Goal: Information Seeking & Learning: Learn about a topic

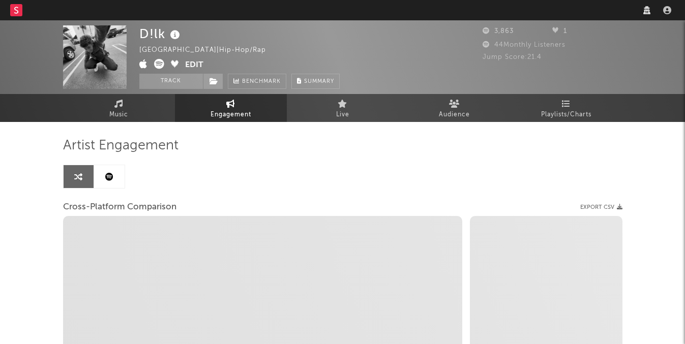
select select "1w"
click at [501, 11] on nav "Dashboard Discovery Assistant Charts Leads" at bounding box center [342, 10] width 685 height 20
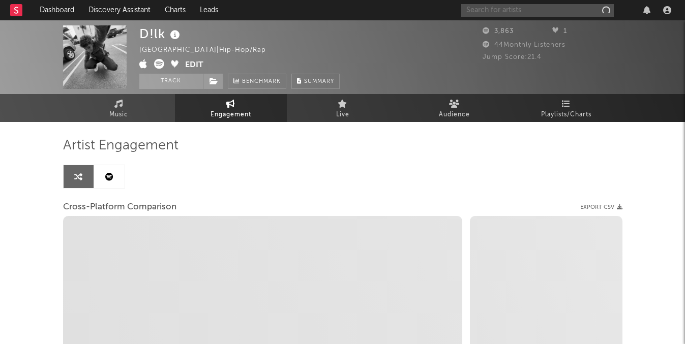
click at [501, 11] on input "text" at bounding box center [537, 10] width 153 height 13
type input "ra"
select select "1m"
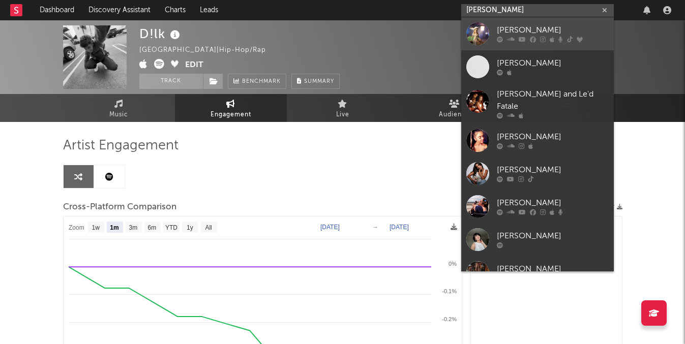
type input "raelynn"
click at [504, 42] on div at bounding box center [553, 40] width 112 height 6
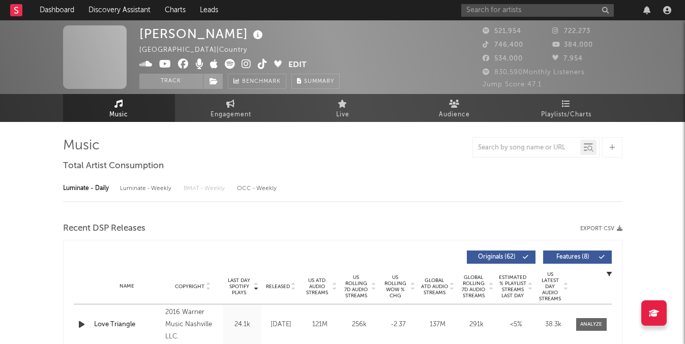
select select "6m"
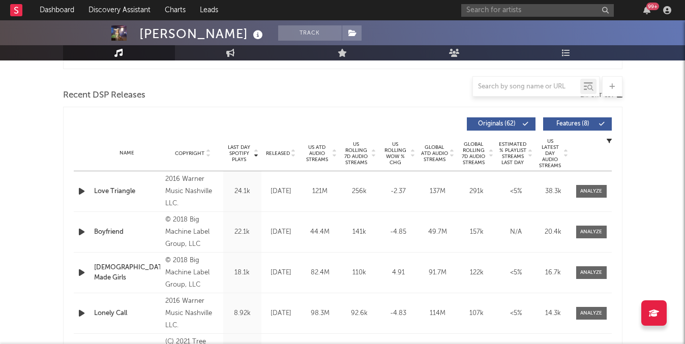
scroll to position [342, 0]
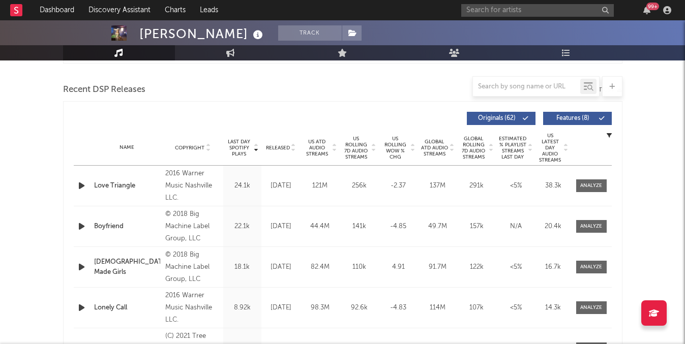
click at [287, 139] on div "Name Copyright Label Album Names Composer Names 7 Day Spotify Plays Last Day Sp…" at bounding box center [343, 148] width 538 height 36
click at [287, 144] on div "Released" at bounding box center [281, 148] width 34 height 8
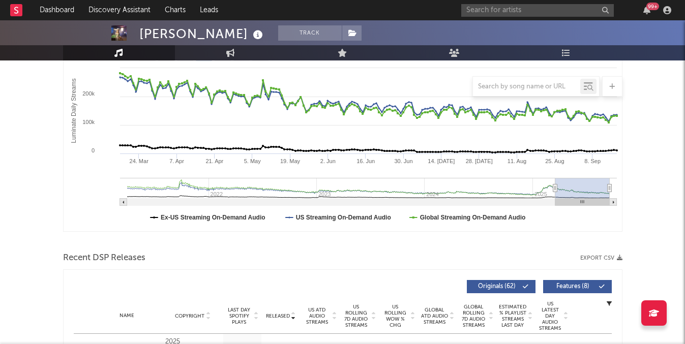
scroll to position [0, 0]
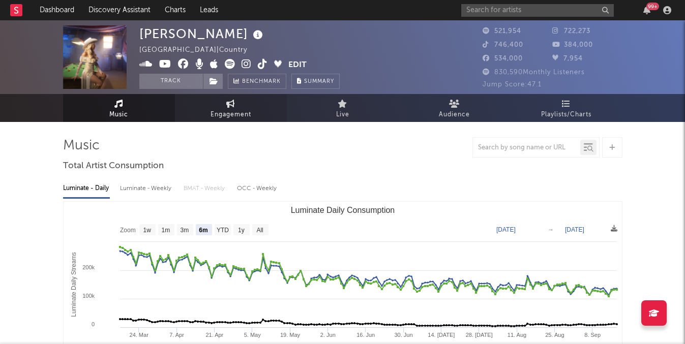
click at [240, 111] on span "Engagement" at bounding box center [231, 115] width 41 height 12
select select "1w"
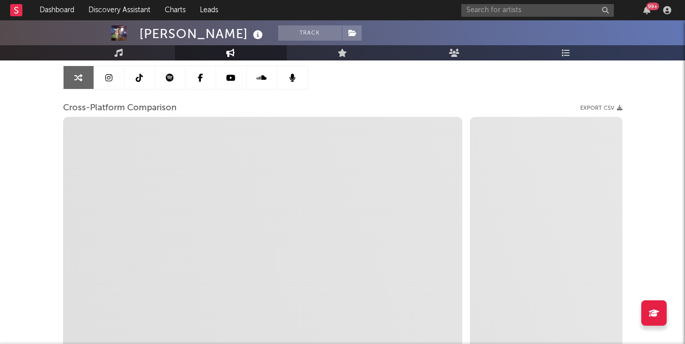
scroll to position [119, 0]
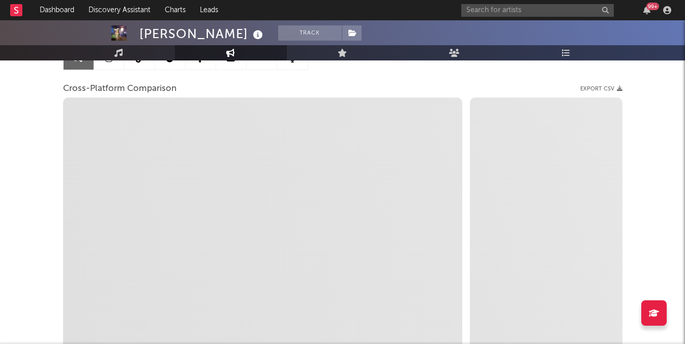
select select "1m"
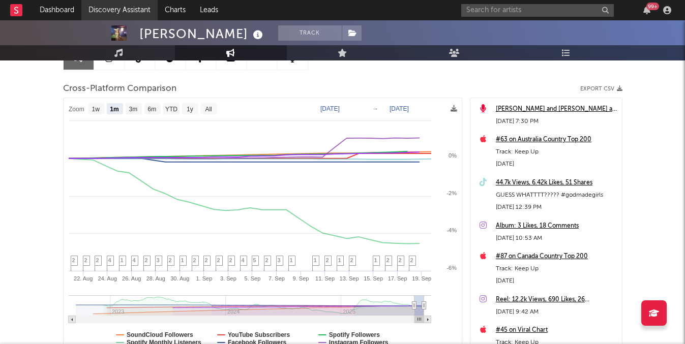
click at [129, 17] on link "Discovery Assistant" at bounding box center [119, 10] width 76 height 20
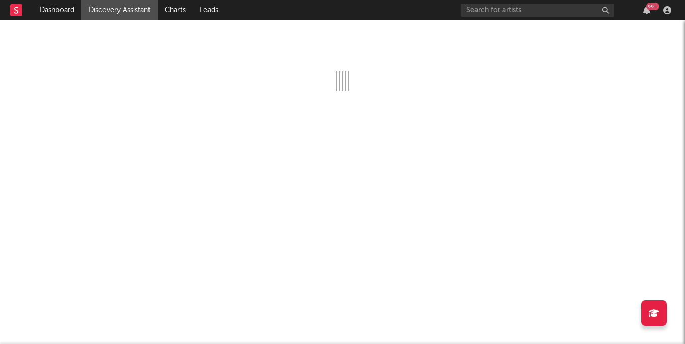
click at [122, 40] on div at bounding box center [342, 182] width 685 height 324
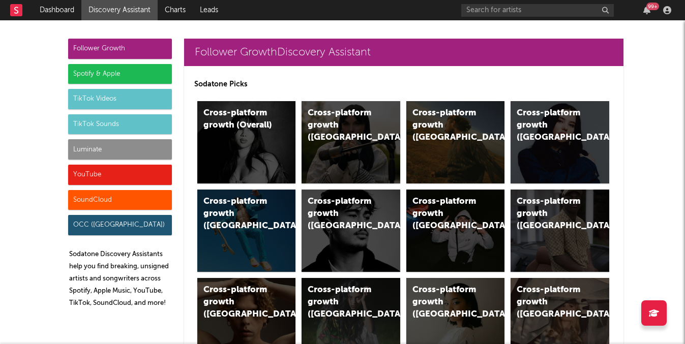
click at [116, 48] on div "Follower Growth" at bounding box center [120, 49] width 104 height 20
click at [441, 150] on div "Cross-platform growth (US)" at bounding box center [455, 142] width 99 height 82
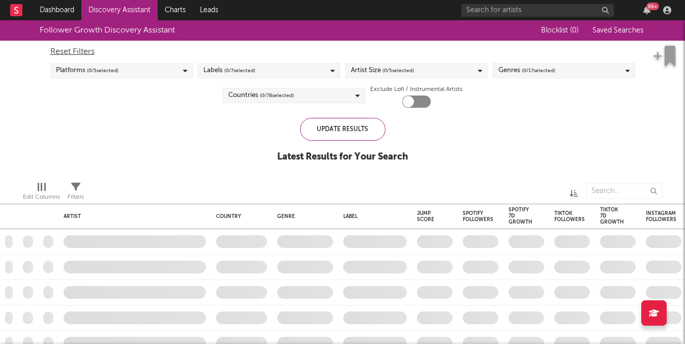
checkbox input "true"
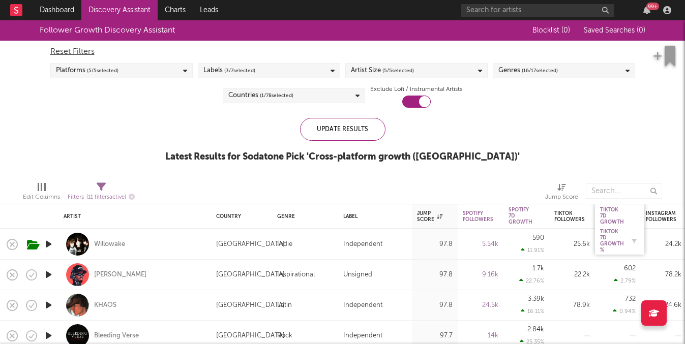
click at [611, 235] on div "Tiktok 7D Growth %" at bounding box center [612, 241] width 24 height 24
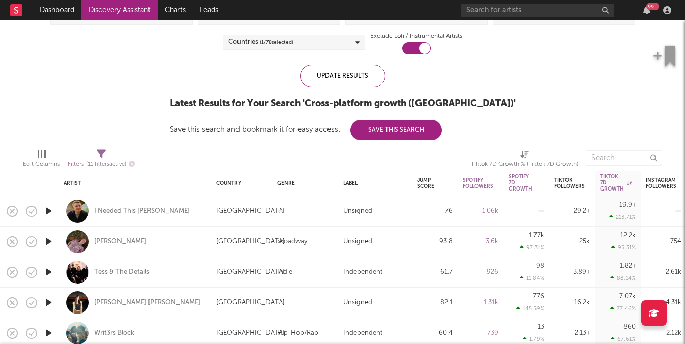
click at [47, 211] on icon "button" at bounding box center [48, 211] width 11 height 13
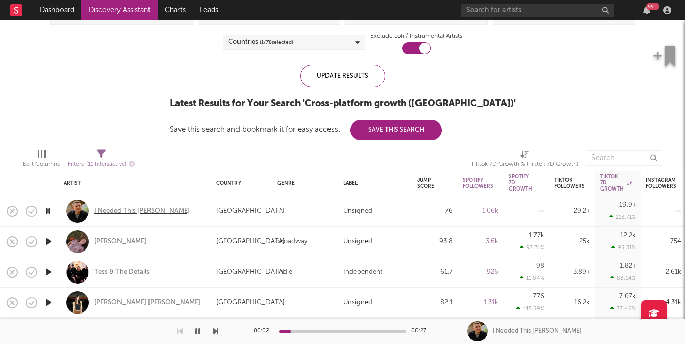
click at [118, 211] on div "I Needed This Dave" at bounding box center [142, 211] width 96 height 9
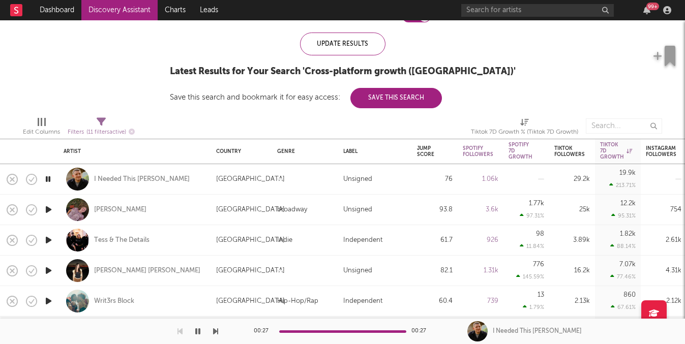
click at [47, 207] on icon "button" at bounding box center [48, 209] width 11 height 13
click at [142, 210] on div "Annabelle Dinda" at bounding box center [120, 210] width 52 height 9
click at [192, 329] on div at bounding box center [109, 331] width 218 height 25
click at [49, 241] on icon "button" at bounding box center [48, 240] width 11 height 13
click at [44, 271] on icon "button" at bounding box center [48, 271] width 11 height 13
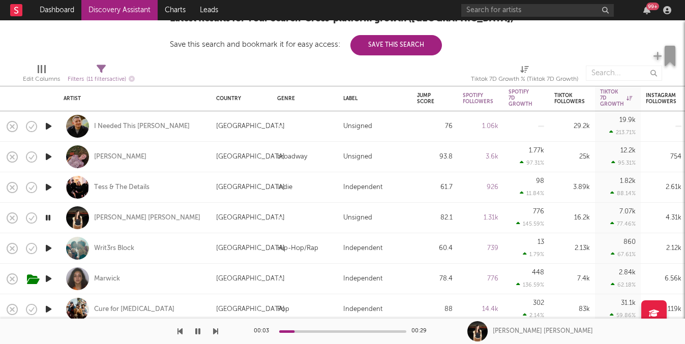
click at [50, 281] on icon "button" at bounding box center [48, 279] width 11 height 13
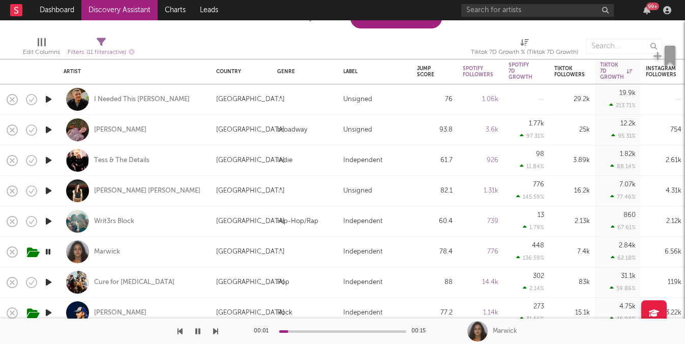
click at [52, 283] on icon "button" at bounding box center [48, 282] width 11 height 13
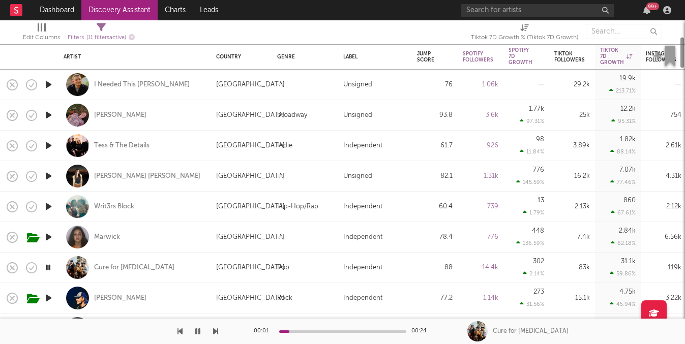
click at [49, 297] on icon "button" at bounding box center [48, 298] width 11 height 13
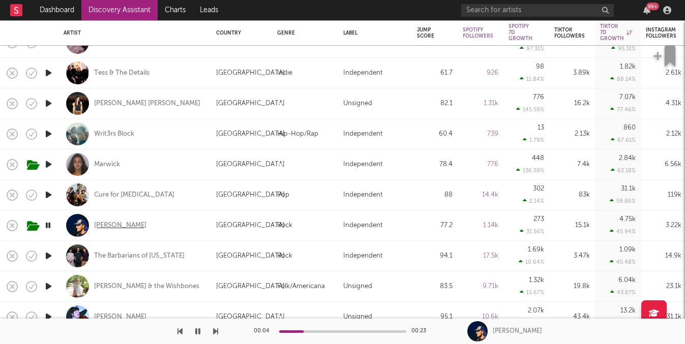
click at [108, 228] on div "Kyle Ray" at bounding box center [120, 225] width 52 height 9
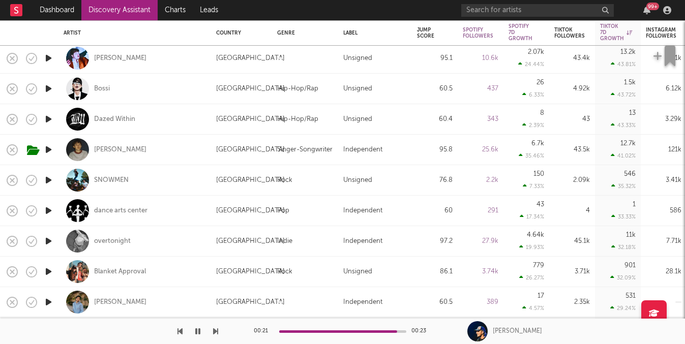
click at [45, 179] on icon "button" at bounding box center [48, 180] width 11 height 13
click at [106, 179] on div "SNOWMEN" at bounding box center [111, 180] width 35 height 9
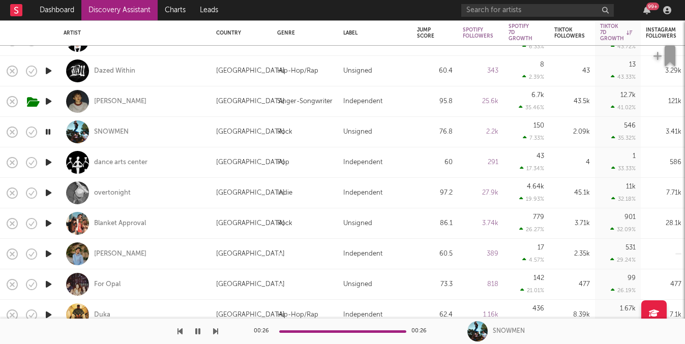
click at [48, 251] on icon "button" at bounding box center [48, 254] width 11 height 13
click at [44, 282] on icon "button" at bounding box center [48, 284] width 11 height 13
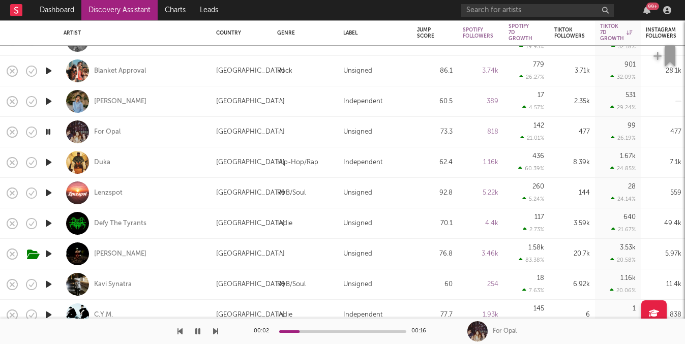
click at [45, 255] on icon "button" at bounding box center [48, 254] width 11 height 13
click at [47, 286] on icon "button" at bounding box center [48, 284] width 11 height 13
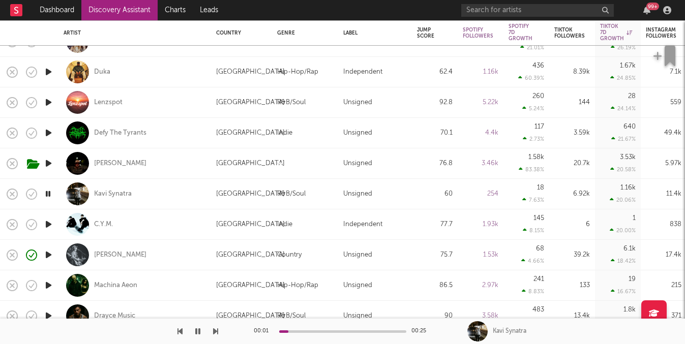
click at [45, 254] on icon "button" at bounding box center [48, 255] width 11 height 13
click at [104, 260] on div "[PERSON_NAME]" at bounding box center [135, 255] width 142 height 30
select select "1w"
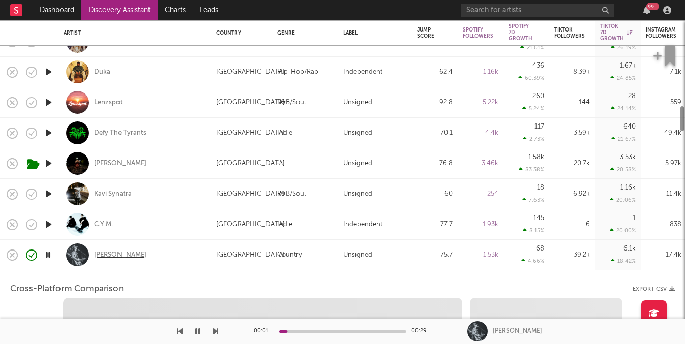
select select "1w"
click at [104, 258] on div "[PERSON_NAME]" at bounding box center [120, 255] width 52 height 9
select select "1m"
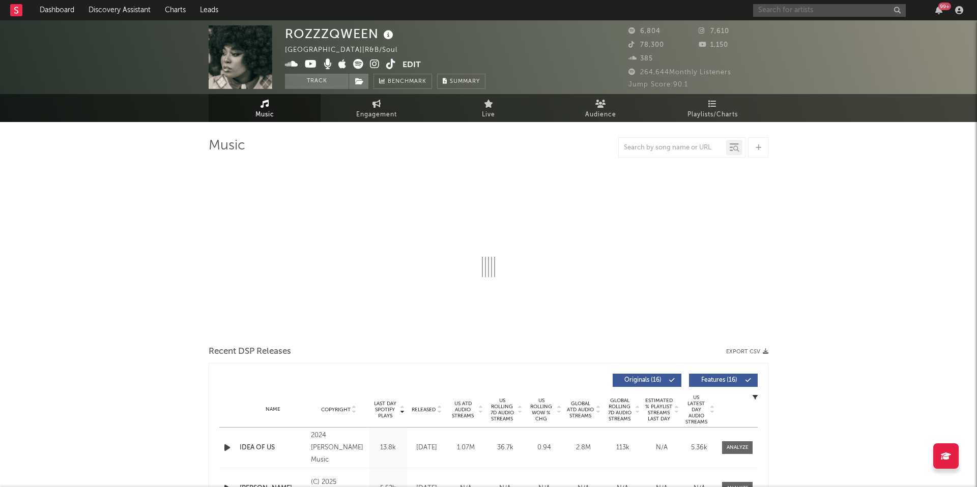
click at [814, 10] on input "text" at bounding box center [829, 10] width 153 height 13
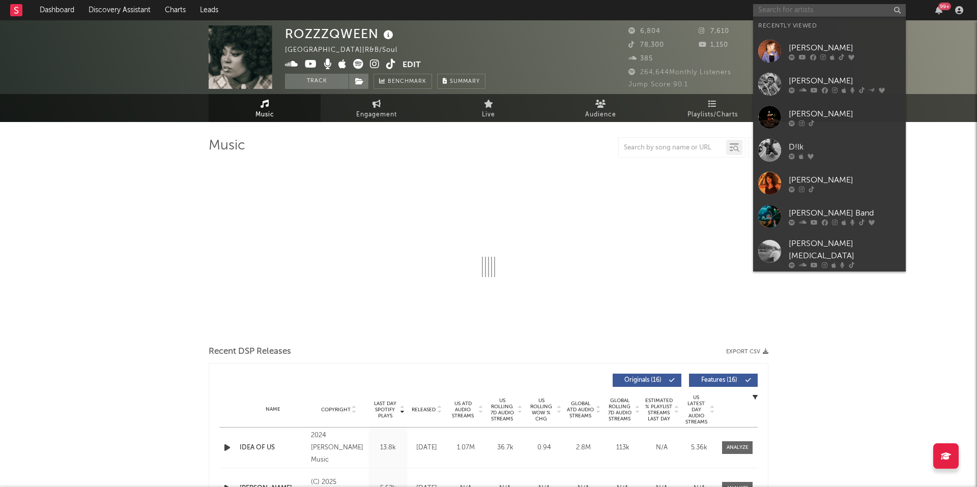
click at [814, 10] on input "text" at bounding box center [829, 10] width 153 height 13
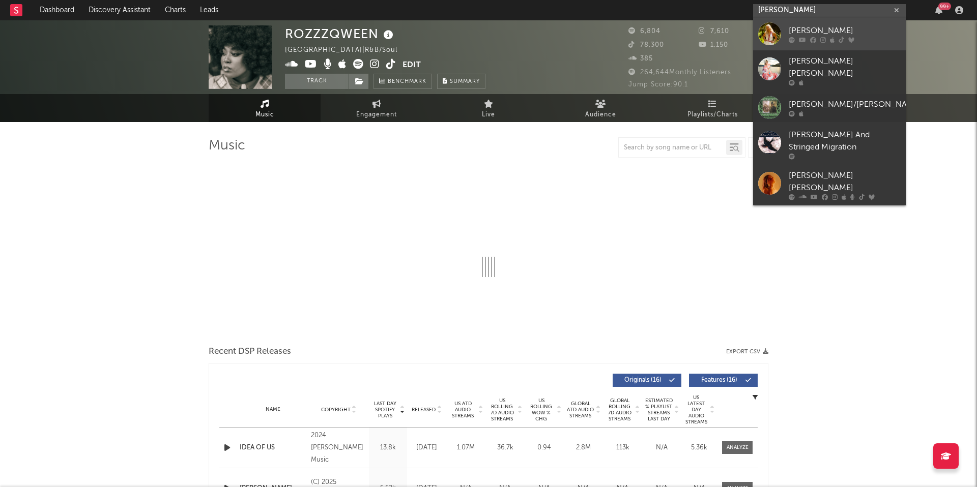
type input "elizabeth nic"
click at [840, 36] on div "Elizabeth Nichols" at bounding box center [844, 30] width 112 height 12
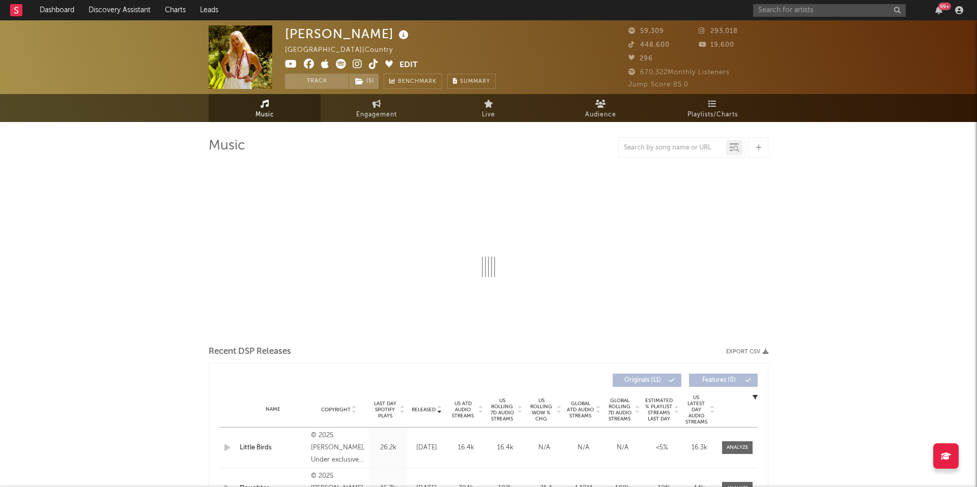
select select "6m"
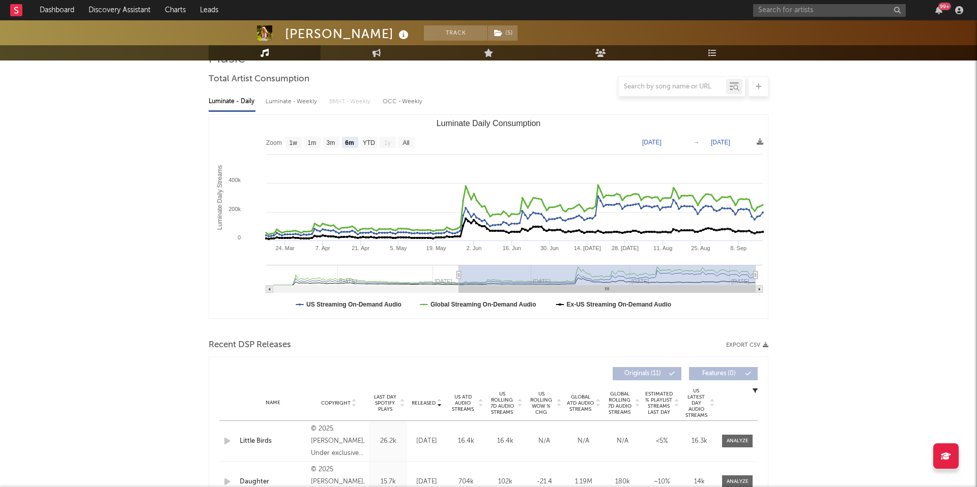
scroll to position [141, 0]
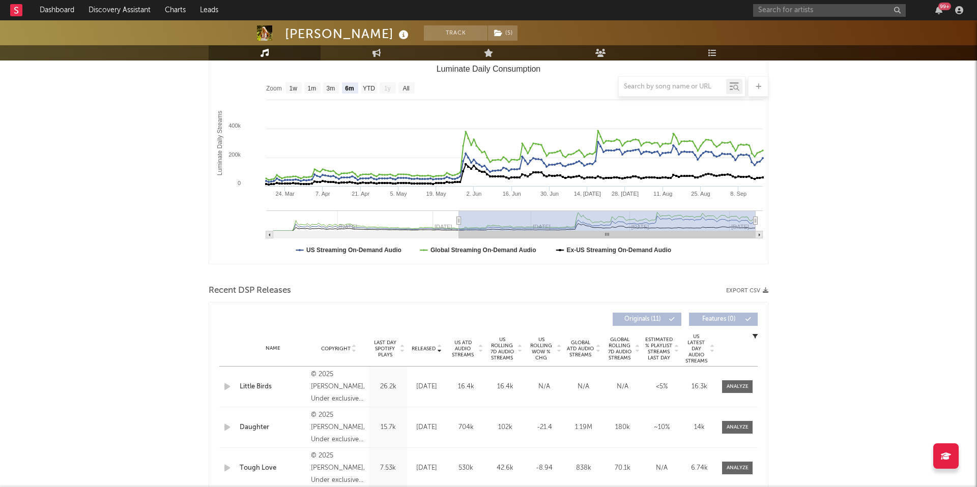
click at [500, 347] on span "US Rolling 7D Audio Streams" at bounding box center [502, 349] width 28 height 24
click at [741, 381] on span at bounding box center [737, 387] width 31 height 13
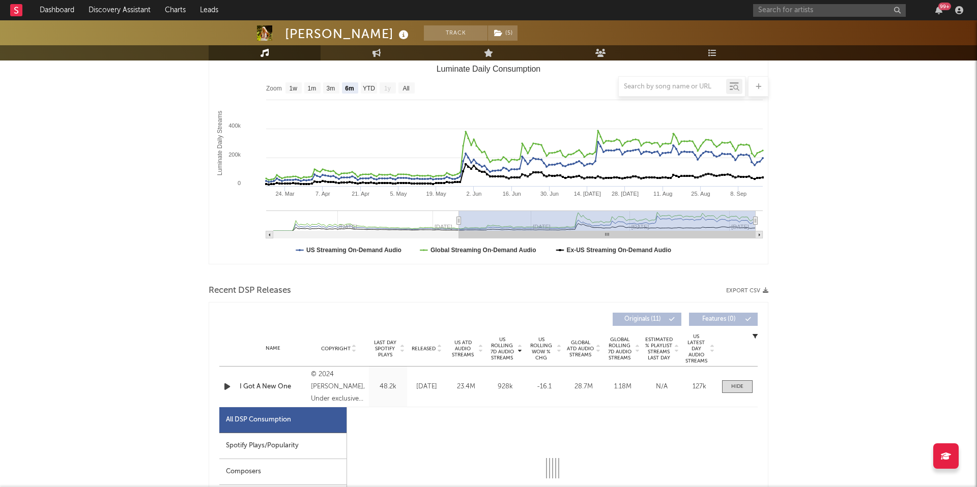
scroll to position [149, 0]
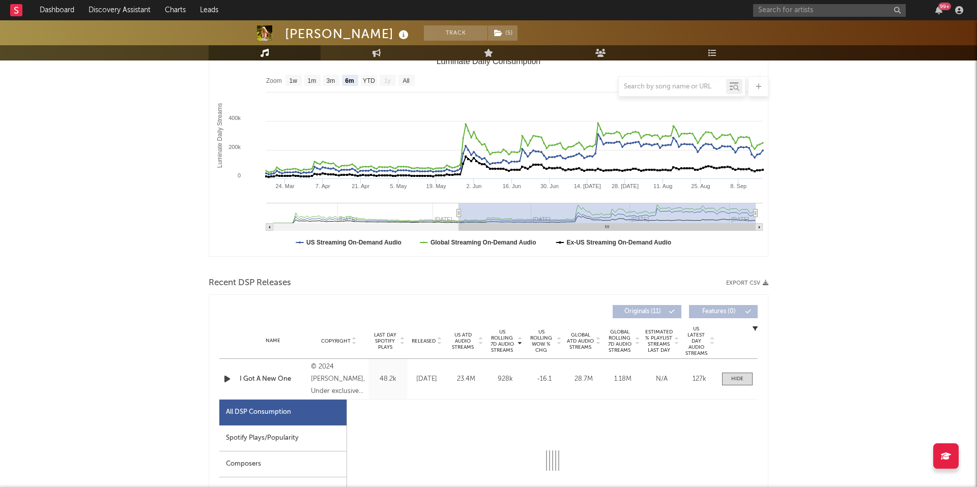
select select "6m"
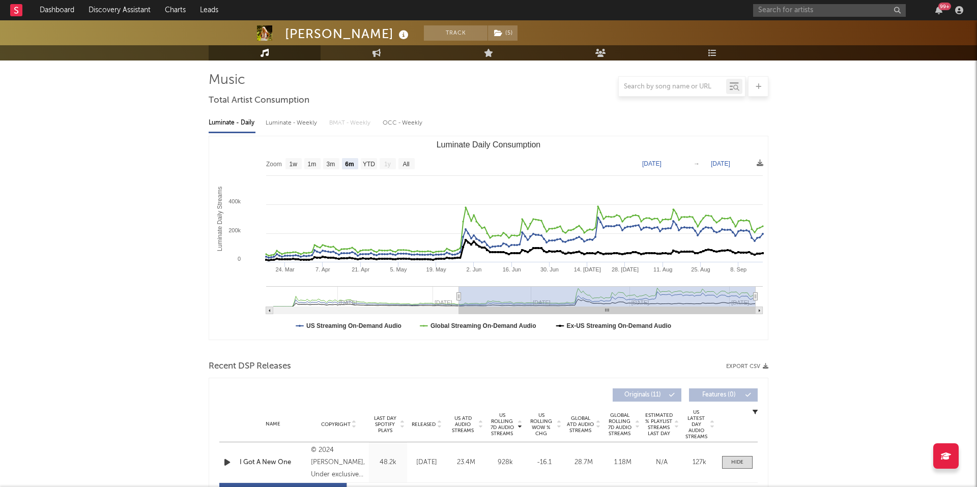
scroll to position [65, 0]
click at [277, 123] on div "Luminate - Weekly" at bounding box center [292, 123] width 53 height 17
select select "6m"
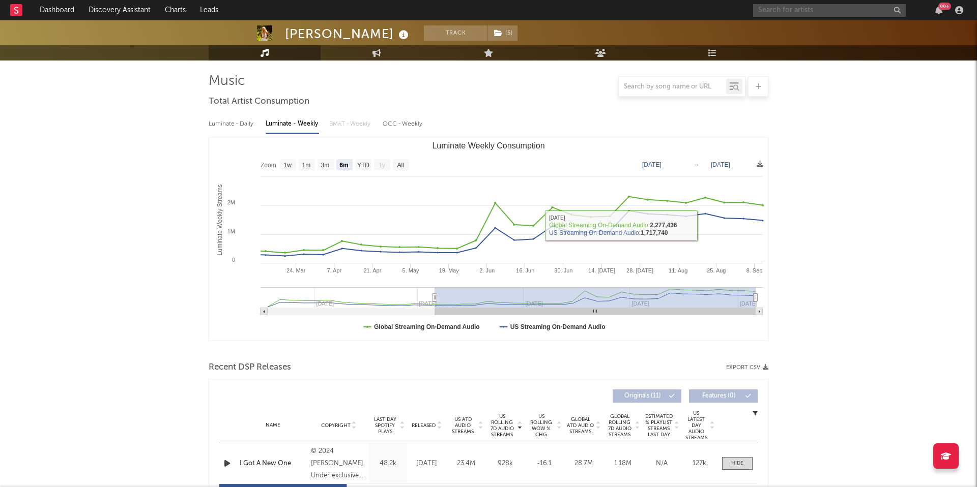
click at [804, 12] on input "text" at bounding box center [829, 10] width 153 height 13
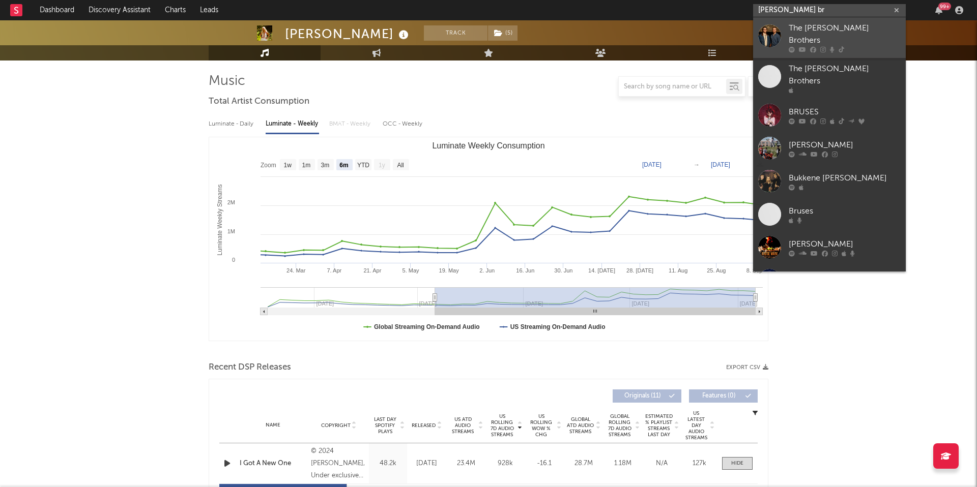
type input "kruse br"
click at [808, 47] on div at bounding box center [844, 50] width 112 height 6
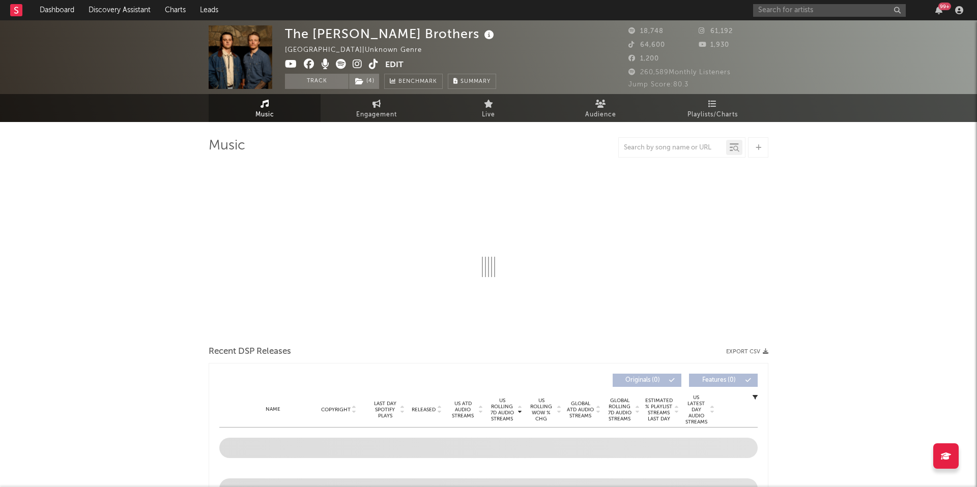
select select "6m"
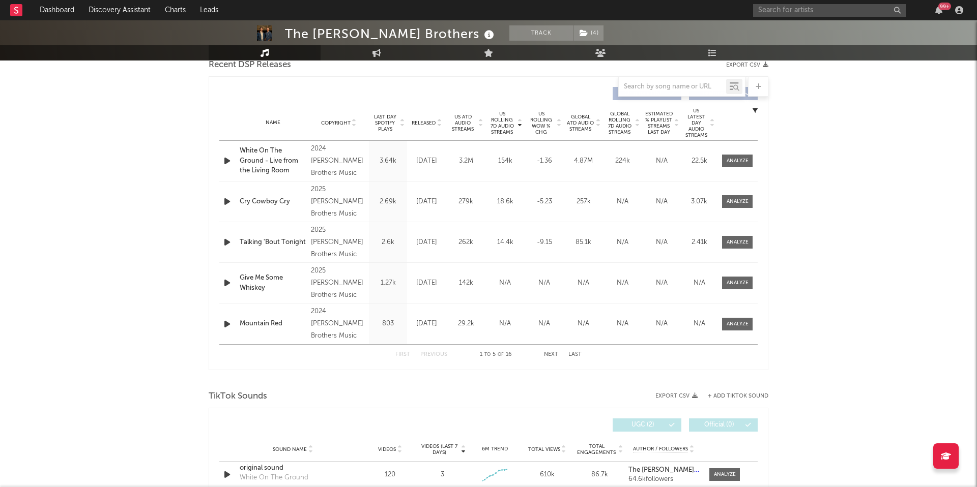
scroll to position [360, 0]
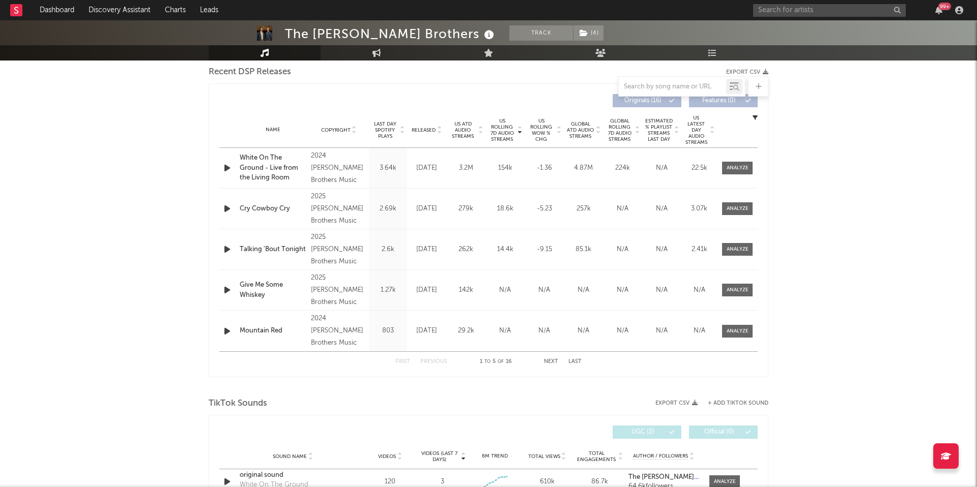
click at [496, 130] on span "US Rolling 7D Audio Streams" at bounding box center [502, 130] width 28 height 24
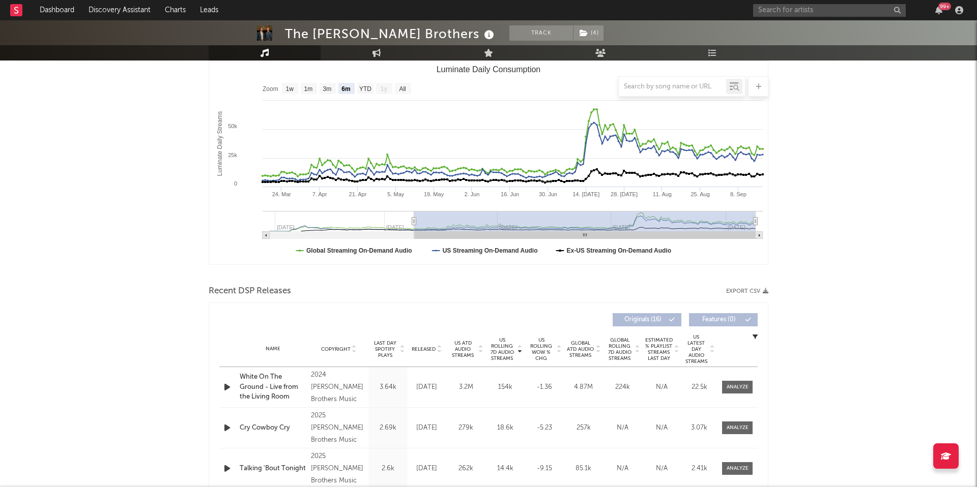
scroll to position [65, 0]
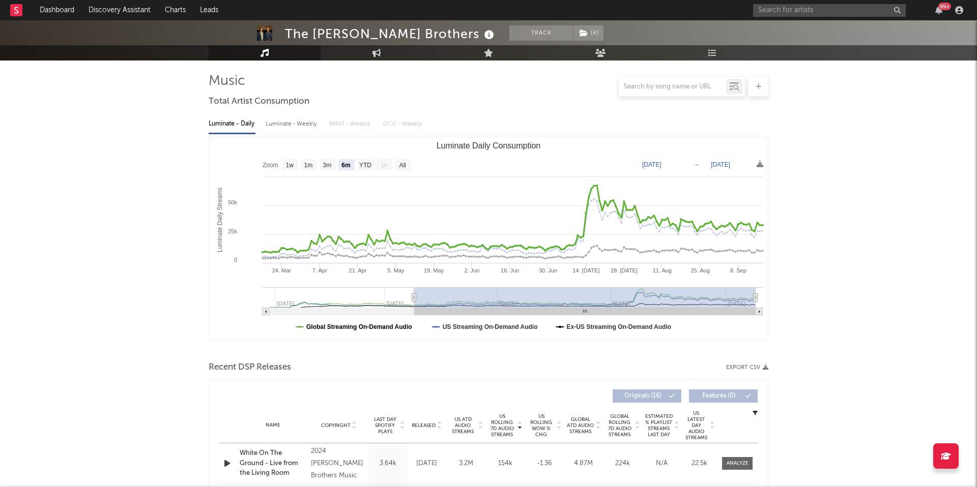
click at [400, 328] on text "Global Streaming On-Demand Audio" at bounding box center [359, 327] width 106 height 7
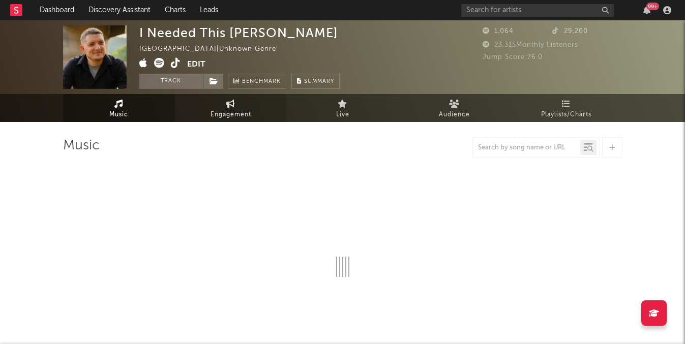
click at [218, 109] on span "Engagement" at bounding box center [231, 115] width 41 height 12
select select "1w"
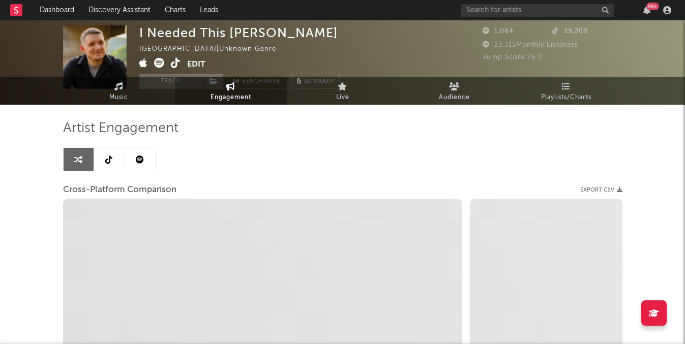
select select "1m"
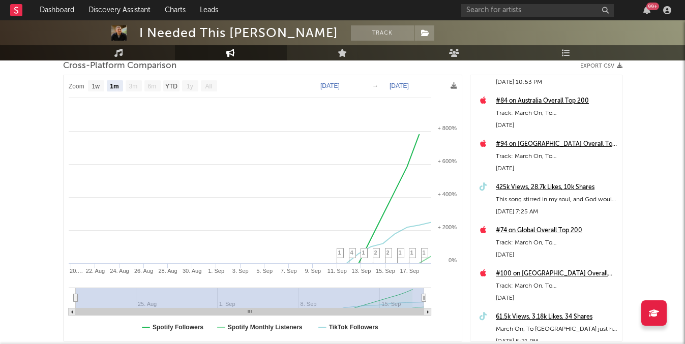
scroll to position [164, 0]
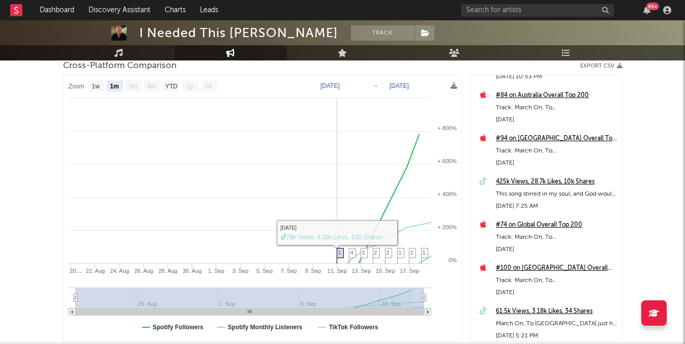
click at [340, 252] on span "1" at bounding box center [339, 253] width 3 height 6
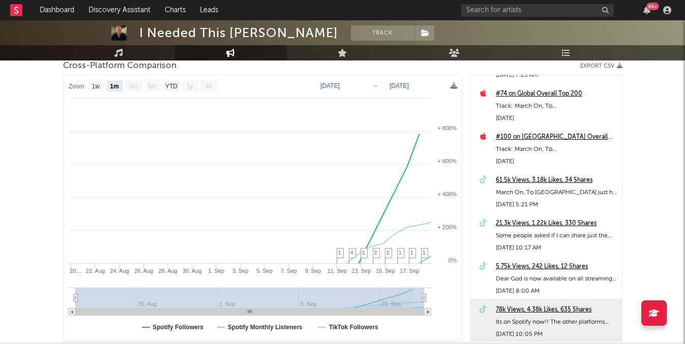
click at [505, 313] on div "78k Views, 4.38k Likes, 635 Shares" at bounding box center [556, 310] width 121 height 12
click at [129, 44] on div at bounding box center [342, 10] width 685 height 102
click at [113, 58] on link "Music" at bounding box center [119, 52] width 112 height 15
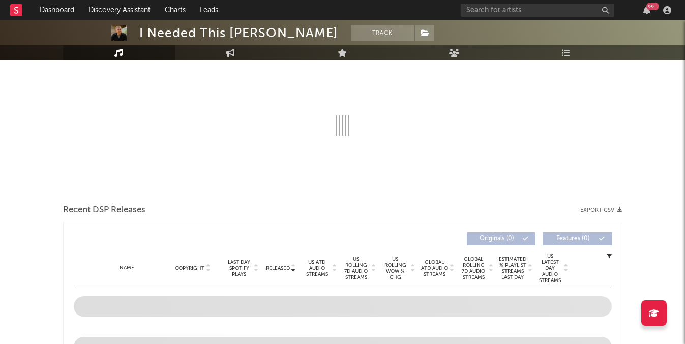
select select "1w"
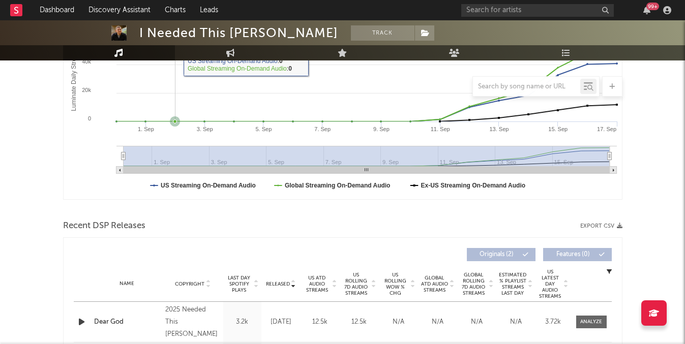
scroll to position [364, 0]
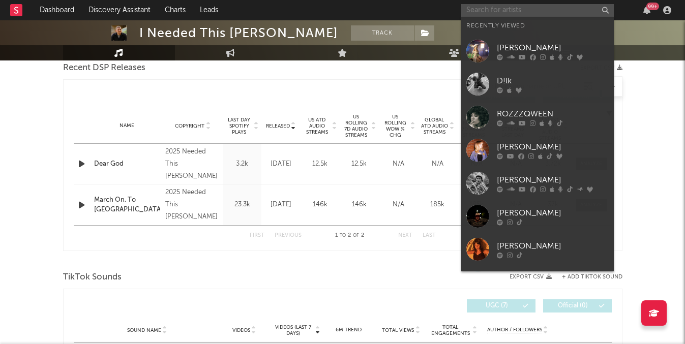
click at [483, 14] on input "text" at bounding box center [537, 10] width 153 height 13
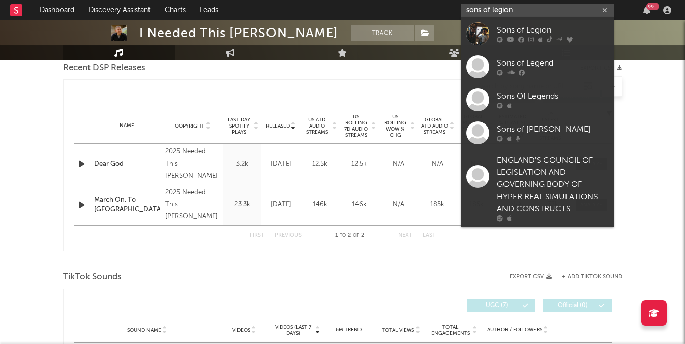
type input "sons of legion"
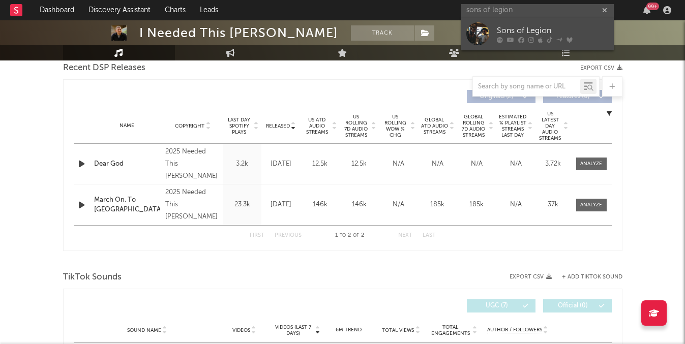
click at [502, 37] on icon at bounding box center [500, 40] width 6 height 6
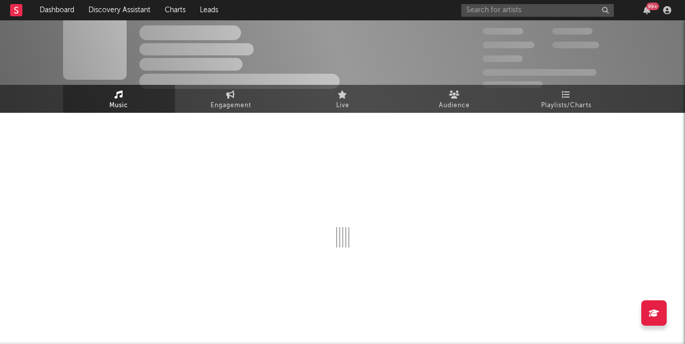
scroll to position [364, 0]
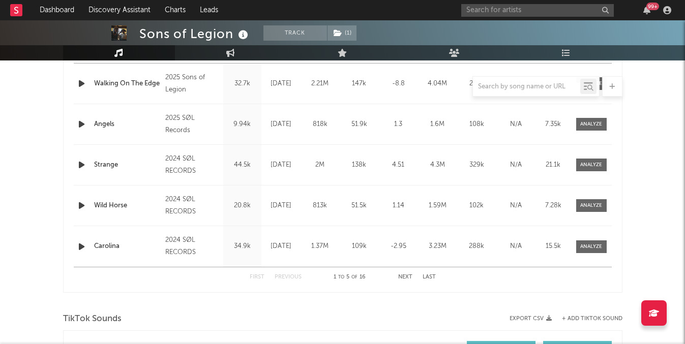
select select "6m"
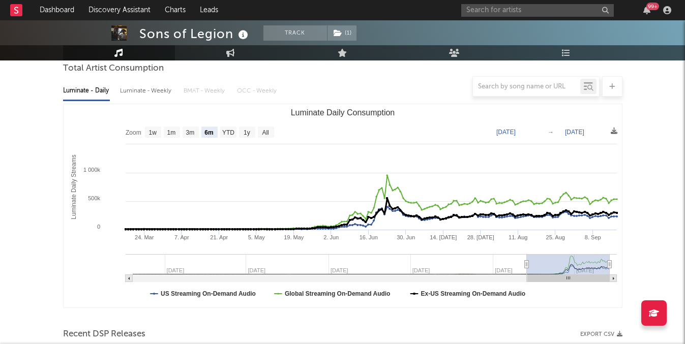
scroll to position [98, 0]
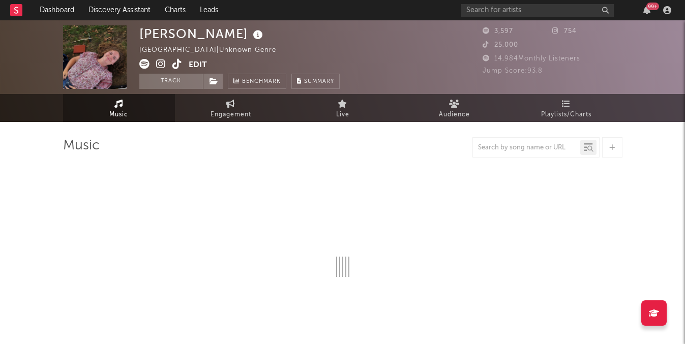
select select "1w"
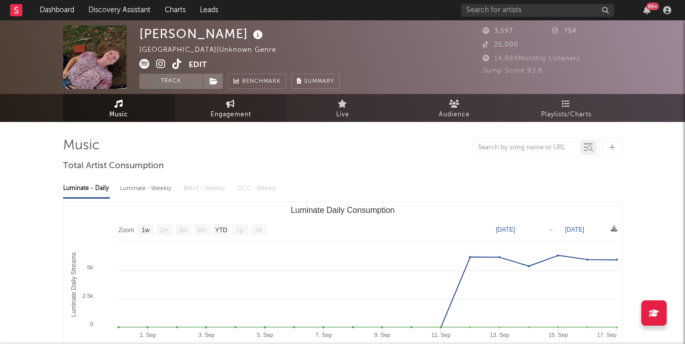
click at [224, 104] on link "Engagement" at bounding box center [231, 108] width 112 height 28
select select "1w"
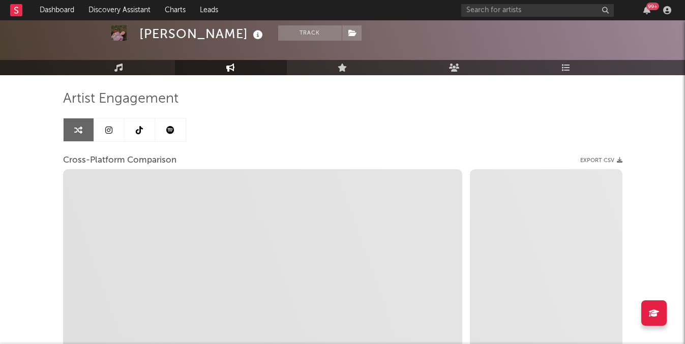
select select "1m"
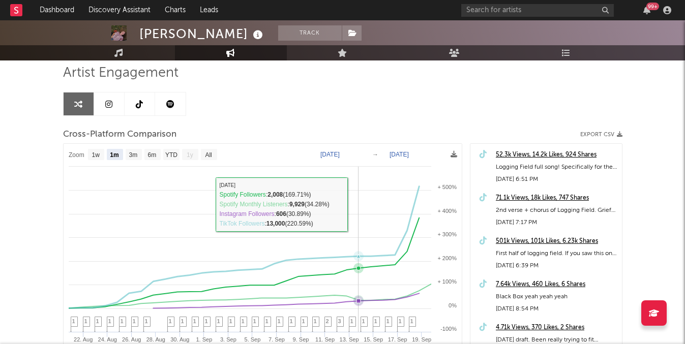
scroll to position [94, 0]
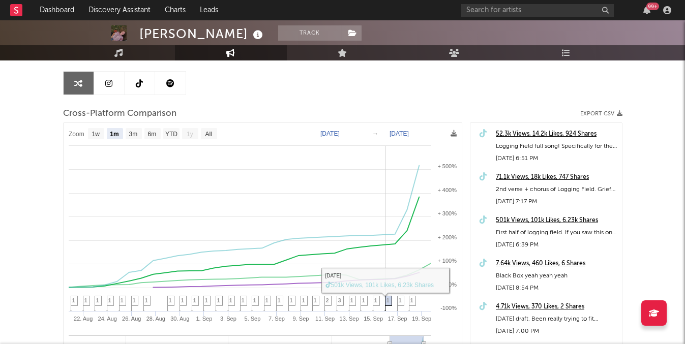
click at [388, 300] on span "1" at bounding box center [388, 301] width 3 height 6
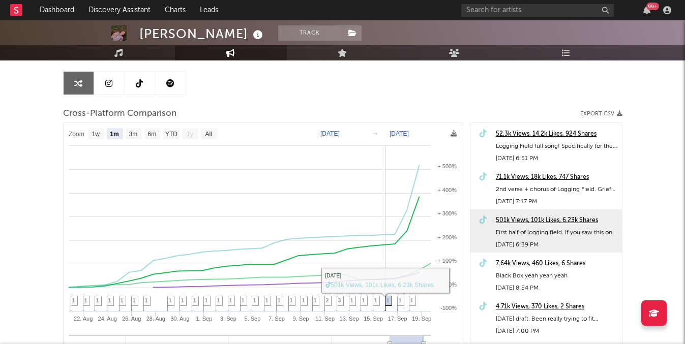
scroll to position [86, 0]
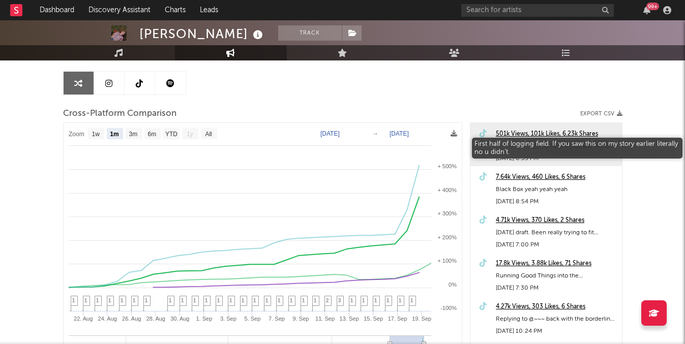
click at [508, 142] on div "First half of logging field. If you saw this on my story earlier literally no u…" at bounding box center [556, 146] width 121 height 12
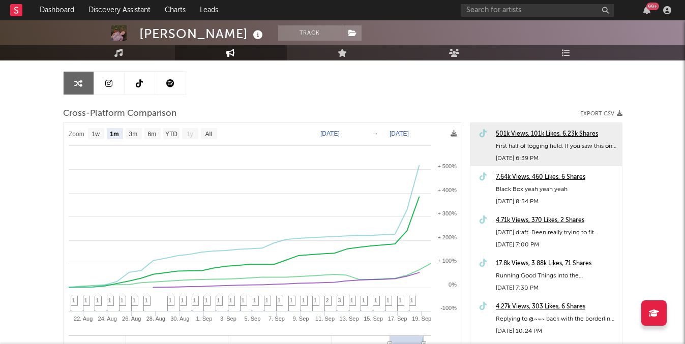
click at [510, 138] on div "501k Views, 101k Likes, 6.23k Shares" at bounding box center [556, 134] width 121 height 12
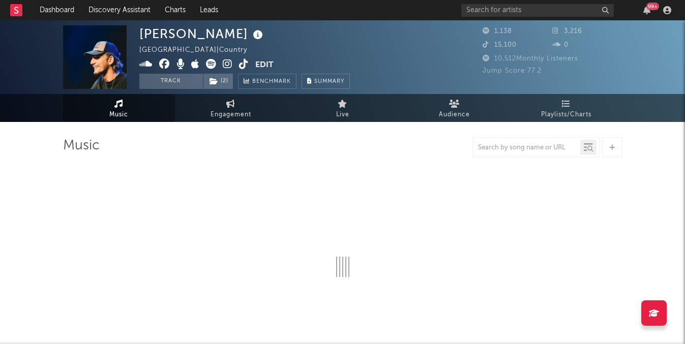
select select "1w"
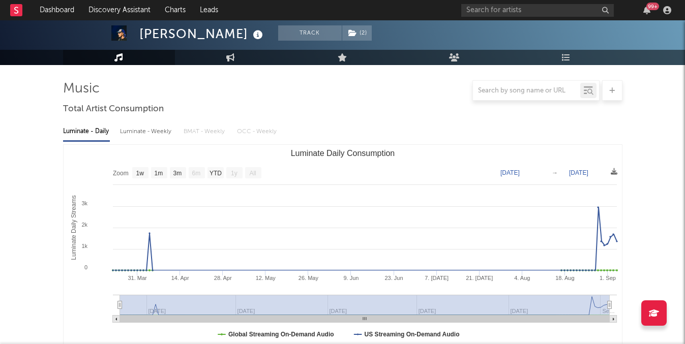
scroll to position [68, 0]
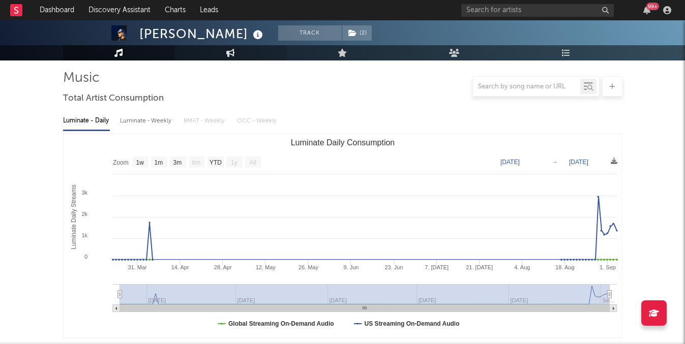
click at [232, 60] on link "Engagement" at bounding box center [231, 52] width 112 height 15
select select "1w"
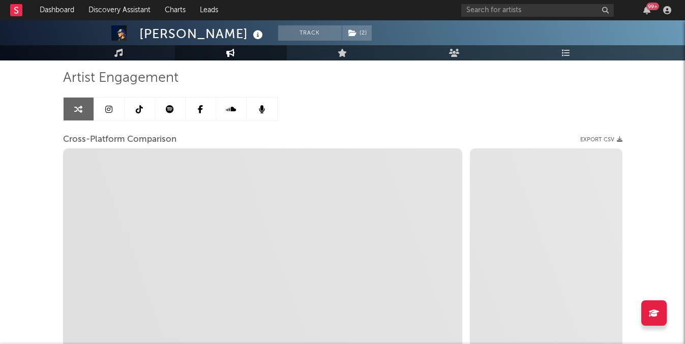
click at [232, 60] on link "Engagement" at bounding box center [231, 52] width 112 height 15
select select "1m"
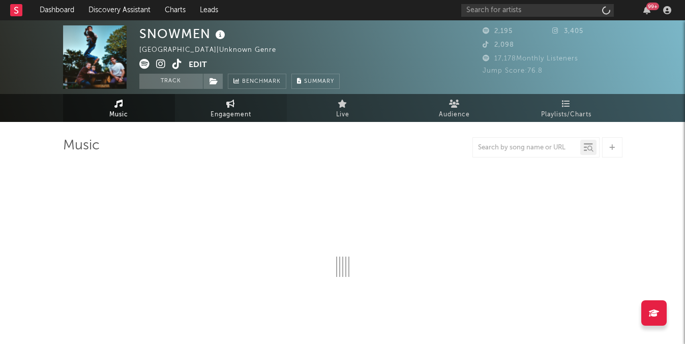
click at [247, 112] on span "Engagement" at bounding box center [231, 115] width 41 height 12
select select "1w"
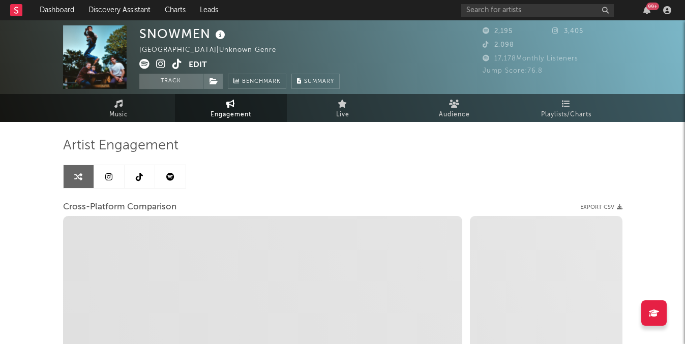
select select "1m"
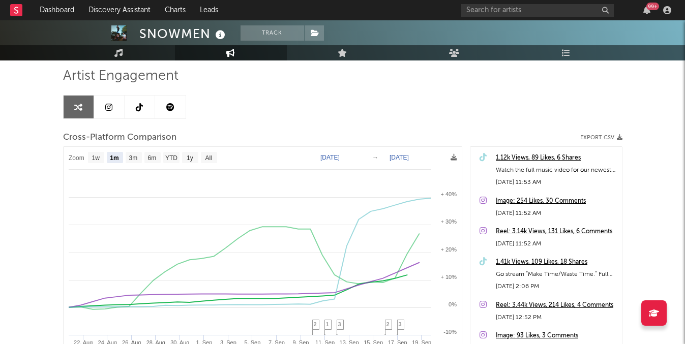
scroll to position [90, 0]
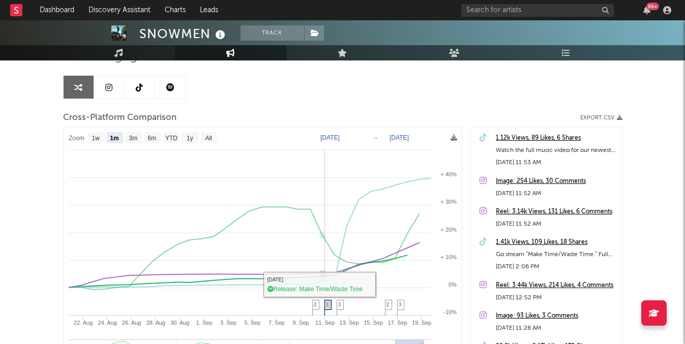
click at [326, 303] on span "1" at bounding box center [327, 305] width 3 height 6
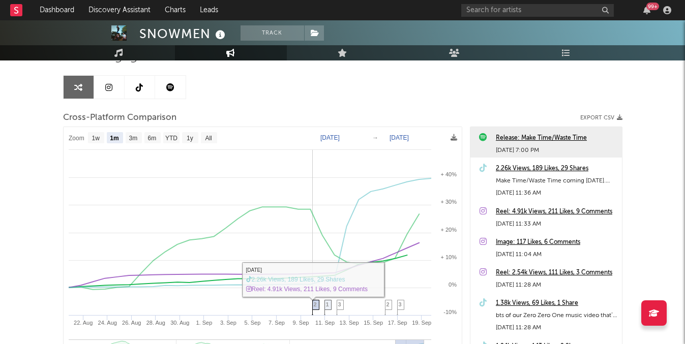
click at [315, 303] on span "2" at bounding box center [315, 305] width 3 height 6
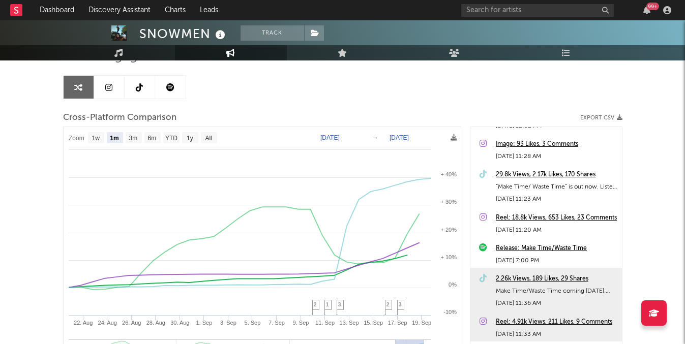
scroll to position [158, 0]
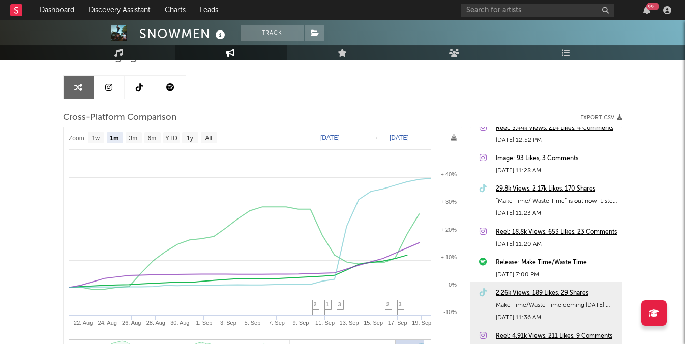
click at [502, 194] on div "29.8k Views, 2.17k Likes, 170 Shares" at bounding box center [556, 189] width 121 height 12
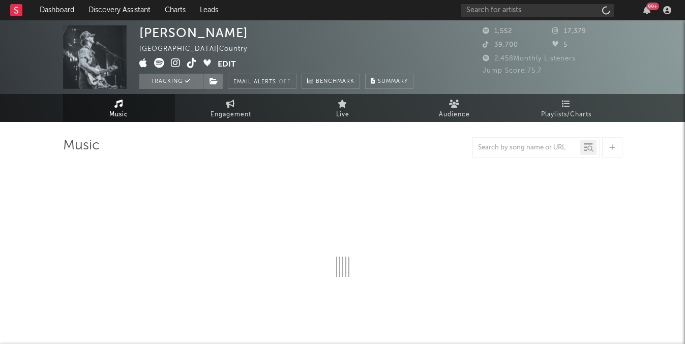
select select "1w"
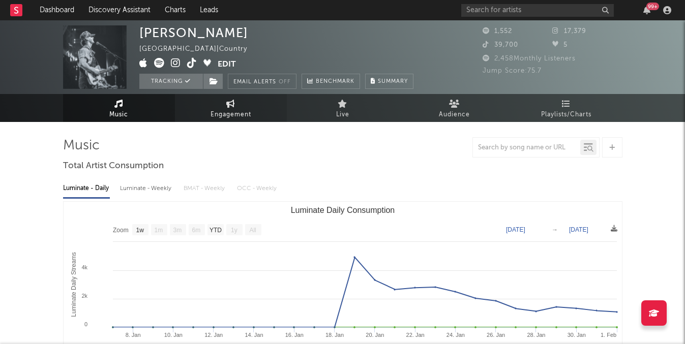
click at [235, 114] on span "Engagement" at bounding box center [231, 115] width 41 height 12
select select "1w"
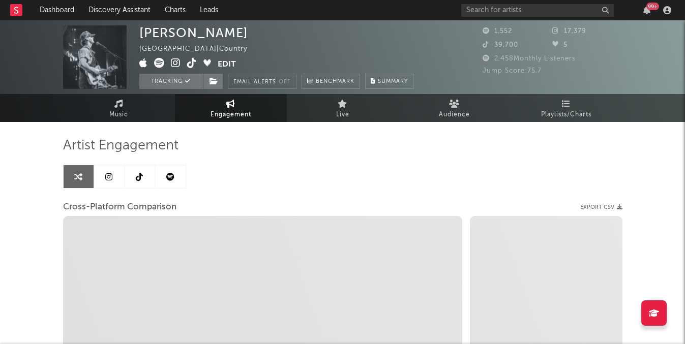
select select "1m"
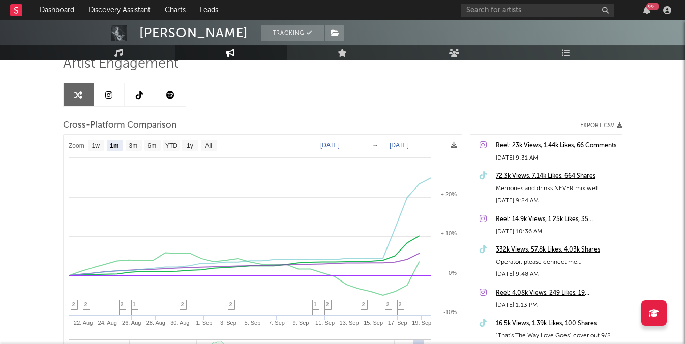
scroll to position [83, 0]
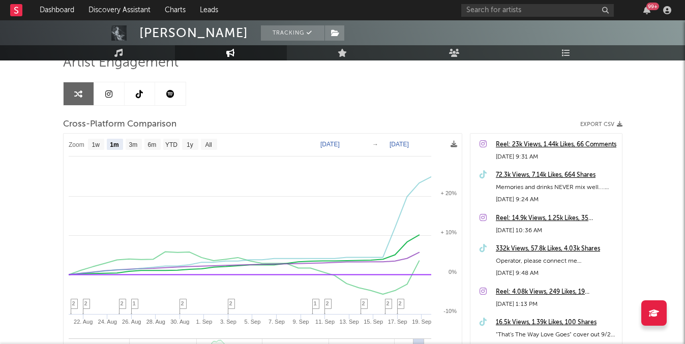
click at [506, 246] on div "332k Views, 57.8k Likes, 4.03k Shares" at bounding box center [556, 249] width 121 height 12
